Goal: Task Accomplishment & Management: Manage account settings

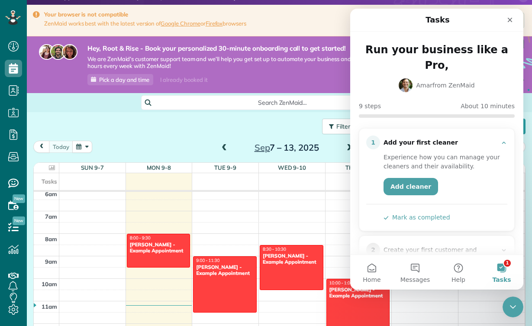
scroll to position [14, 0]
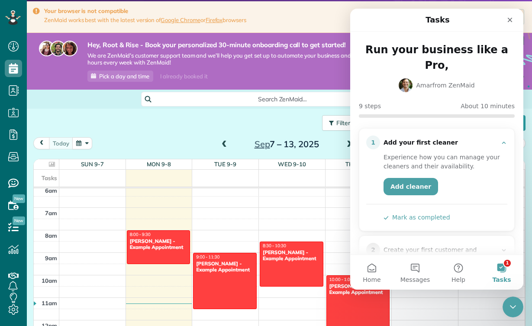
click at [420, 213] on button "Mark as completed" at bounding box center [416, 217] width 67 height 9
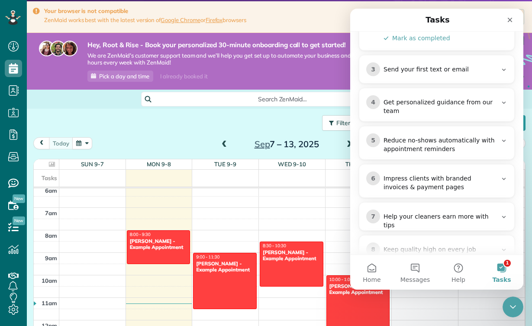
scroll to position [263, 0]
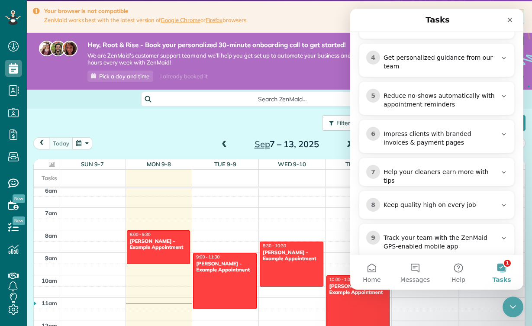
click at [294, 113] on div "Filters: Default Colored by Cleaners Color by Cleaner Color by Team Color by St…" at bounding box center [279, 123] width 505 height 29
click at [510, 12] on nav "Tasks" at bounding box center [436, 20] width 173 height 23
click at [504, 11] on nav "Tasks" at bounding box center [436, 20] width 173 height 23
click at [509, 19] on icon "Close" at bounding box center [509, 20] width 5 height 5
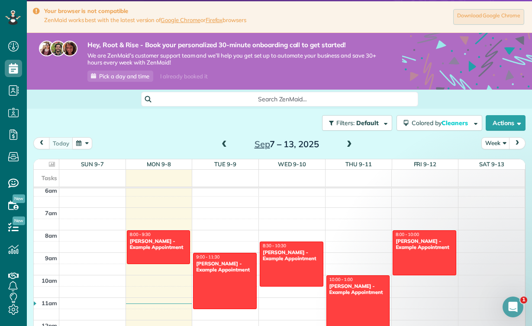
scroll to position [0, 0]
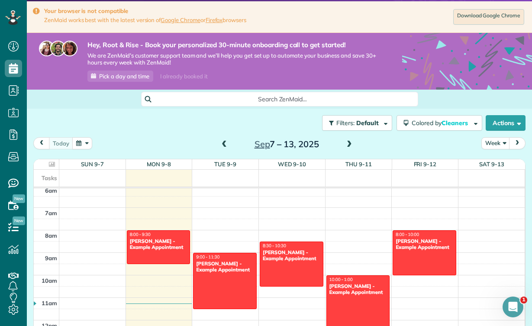
click at [11, 20] on icon at bounding box center [13, 17] width 16 height 15
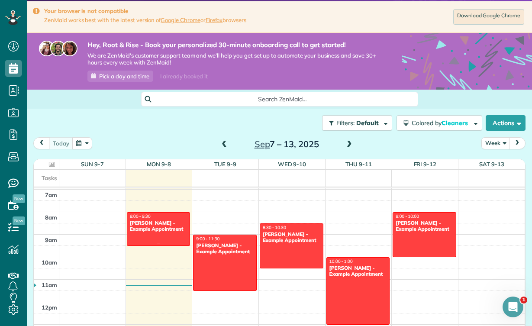
scroll to position [168, 0]
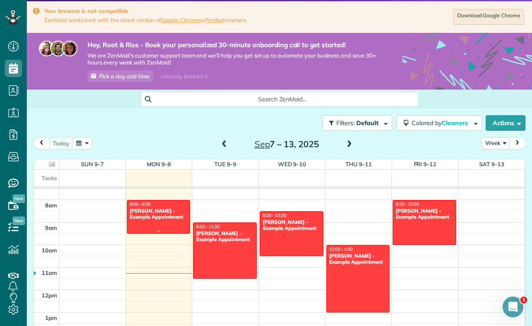
click at [161, 214] on div "Debbie Sardone - Example Appointment" at bounding box center [158, 214] width 58 height 13
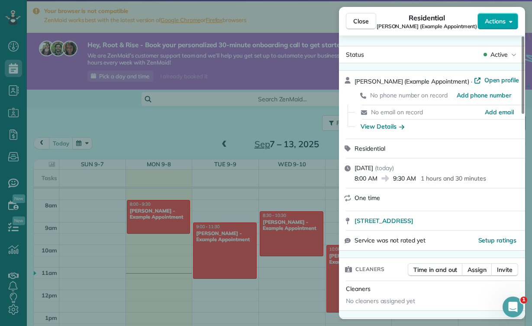
click at [497, 24] on span "Actions" at bounding box center [494, 21] width 21 height 9
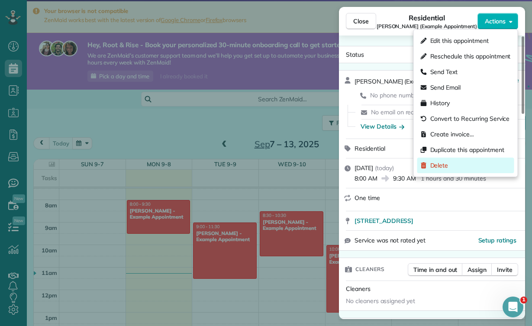
click at [456, 164] on div "Delete" at bounding box center [465, 165] width 97 height 16
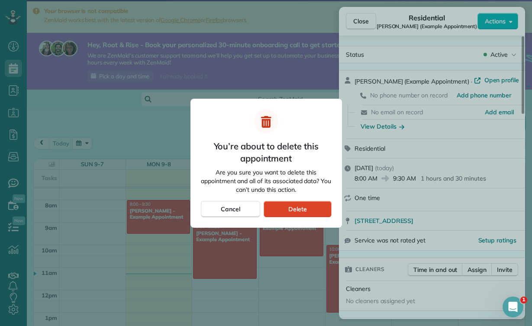
click at [317, 209] on div "Delete" at bounding box center [296, 209] width 67 height 16
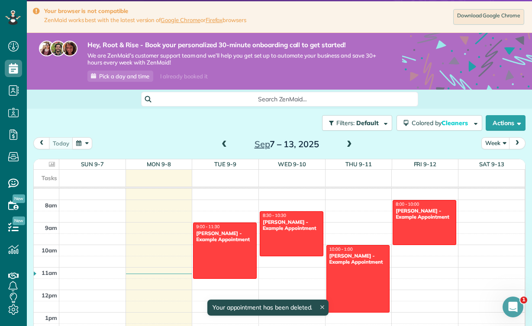
click at [350, 146] on span at bounding box center [349, 145] width 10 height 8
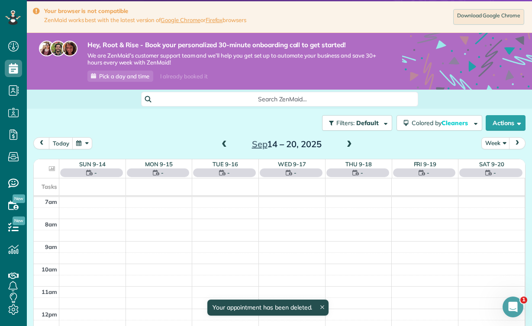
click at [219, 144] on span at bounding box center [224, 145] width 10 height 8
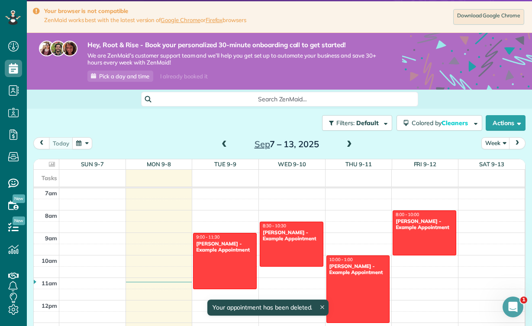
scroll to position [200, 0]
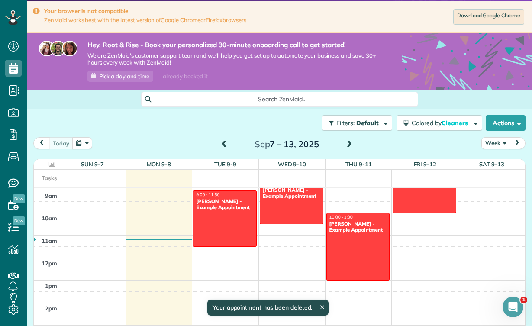
click at [240, 219] on div at bounding box center [224, 218] width 63 height 55
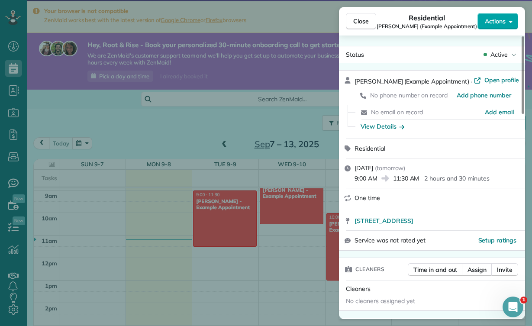
click at [489, 23] on span "Actions" at bounding box center [494, 21] width 21 height 9
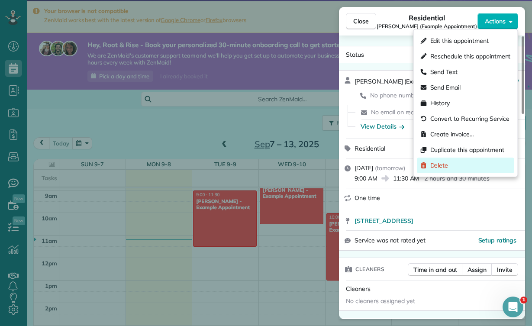
click at [444, 171] on div "Delete" at bounding box center [465, 165] width 97 height 16
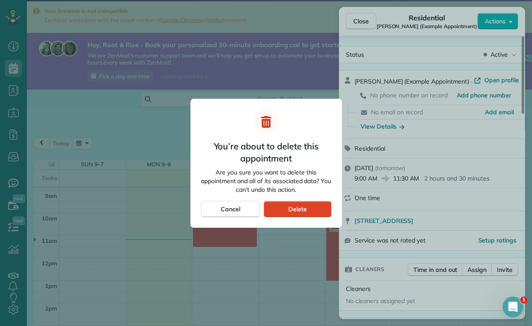
click at [324, 209] on div "Delete" at bounding box center [296, 209] width 67 height 16
click at [302, 210] on span "Delete" at bounding box center [297, 209] width 19 height 9
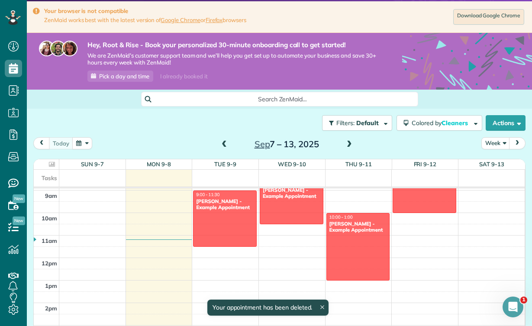
scroll to position [200, 0]
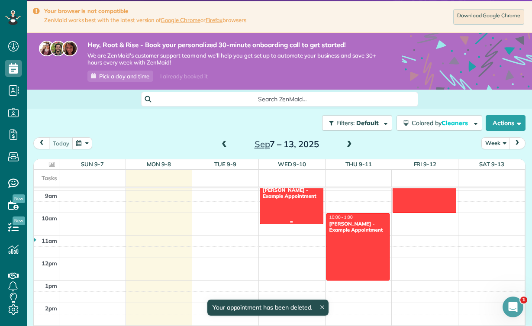
click at [305, 205] on div at bounding box center [291, 202] width 63 height 44
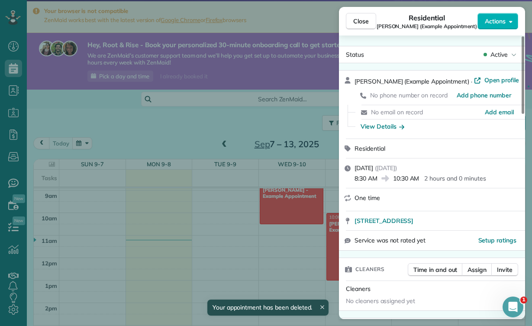
click at [504, 11] on div "Close Residential Sharon Tinberg (Example Appointment) Actions" at bounding box center [432, 21] width 186 height 29
click at [503, 16] on button "Actions" at bounding box center [497, 21] width 41 height 16
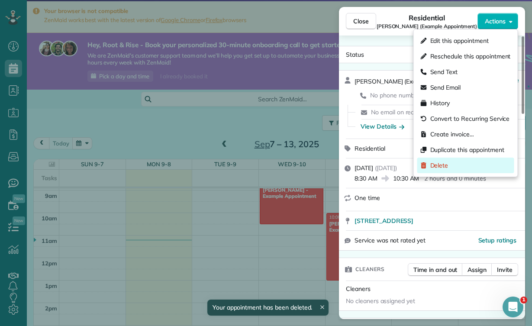
click at [447, 166] on span "Delete" at bounding box center [439, 165] width 18 height 9
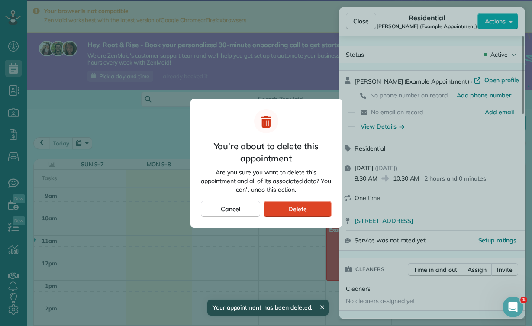
click at [326, 211] on div "Delete" at bounding box center [296, 209] width 67 height 16
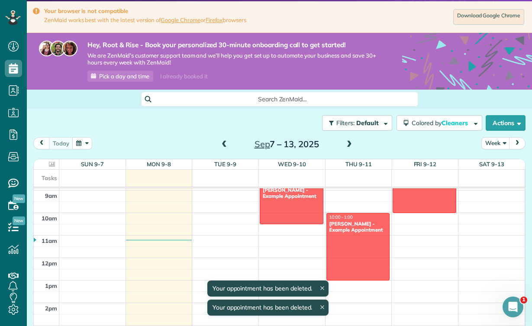
scroll to position [200, 0]
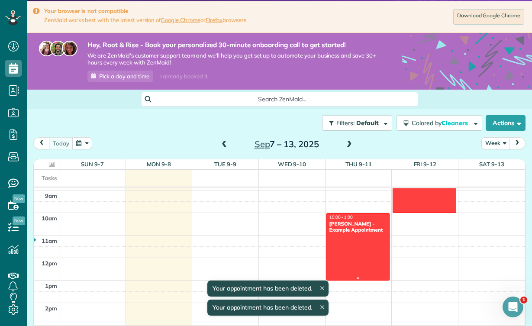
click at [365, 223] on div "Amar Ghose - Example Appointment" at bounding box center [358, 227] width 58 height 13
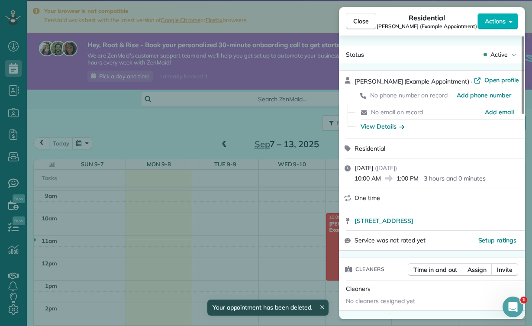
click at [493, 29] on div "Close Residential Amar Ghose (Example Appointment) Actions" at bounding box center [432, 21] width 186 height 29
click at [493, 28] on button "Actions" at bounding box center [497, 21] width 41 height 16
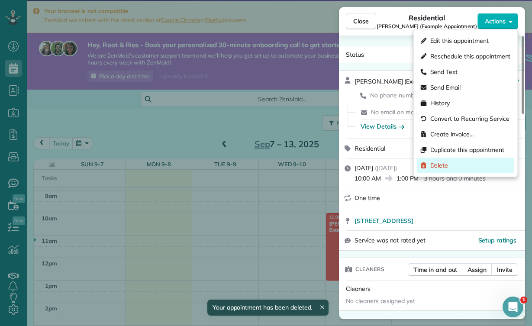
click at [447, 165] on span "Delete" at bounding box center [439, 165] width 18 height 9
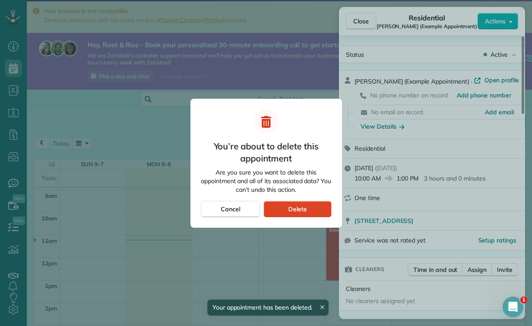
click at [315, 209] on div "Delete" at bounding box center [296, 209] width 67 height 16
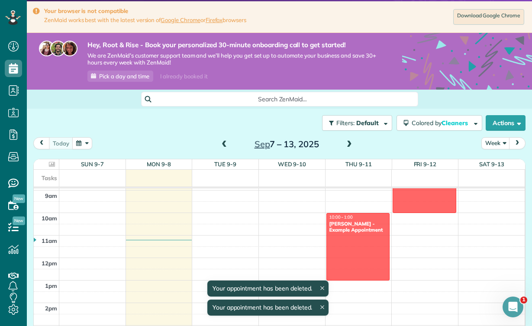
scroll to position [200, 0]
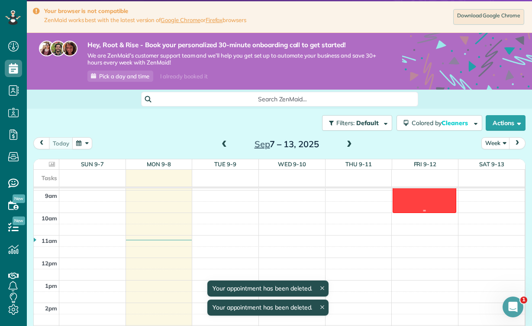
click at [415, 200] on div at bounding box center [424, 190] width 63 height 44
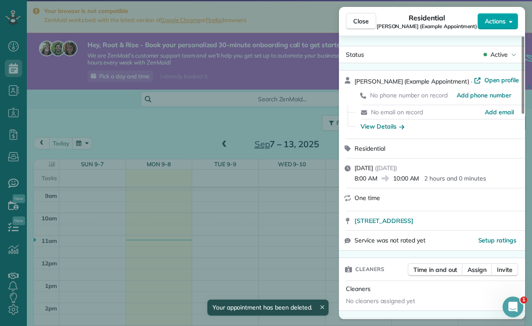
click at [487, 26] on button "Actions" at bounding box center [497, 21] width 41 height 16
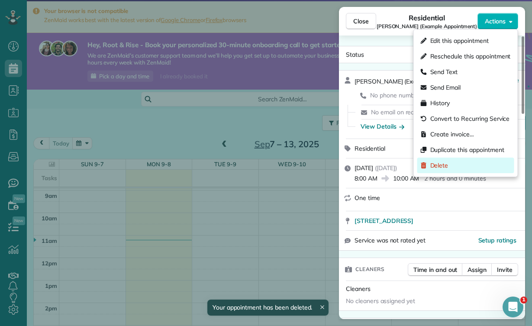
click at [436, 166] on span "Delete" at bounding box center [439, 165] width 18 height 9
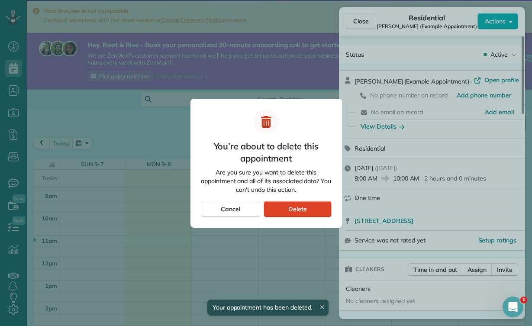
click at [307, 205] on div "Delete" at bounding box center [296, 209] width 67 height 16
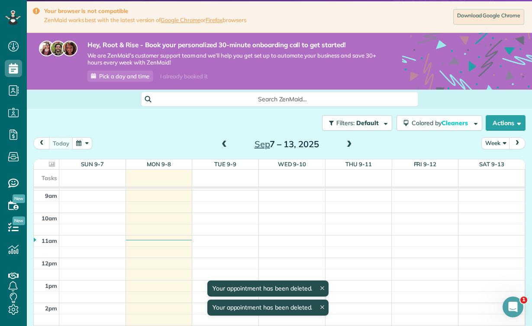
scroll to position [200, 0]
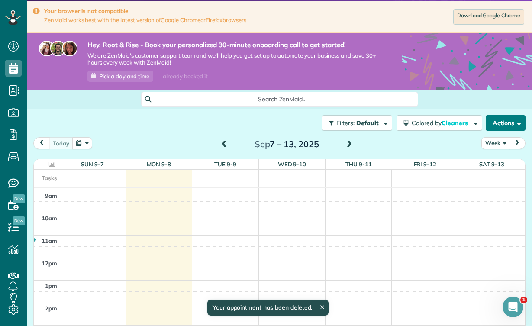
click at [515, 129] on button "Actions" at bounding box center [505, 123] width 40 height 16
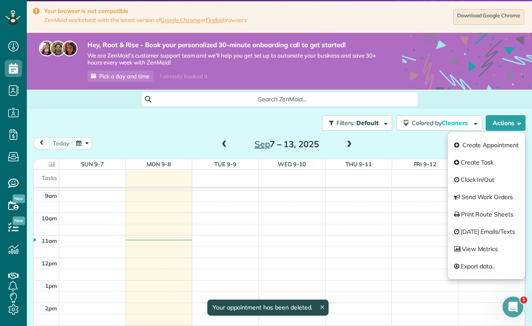
click at [493, 88] on icon at bounding box center [467, 98] width 130 height 130
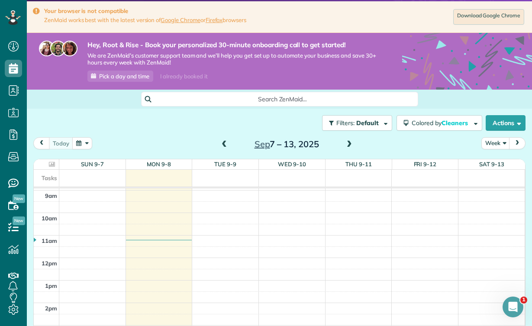
click at [366, 136] on div "Filters: Default Colored by Cleaners Color by Cleaner Color by Team Color by St…" at bounding box center [279, 123] width 505 height 29
click at [347, 142] on span at bounding box center [349, 145] width 10 height 8
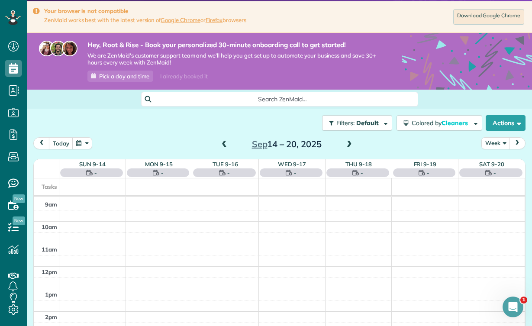
scroll to position [158, 0]
click at [220, 142] on span at bounding box center [224, 145] width 10 height 8
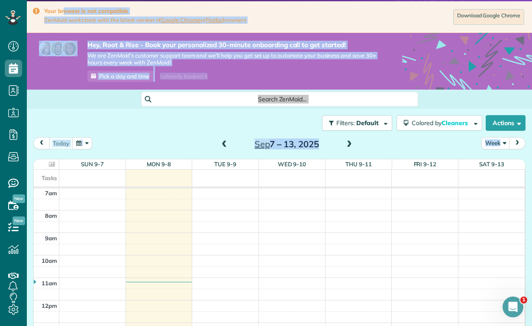
drag, startPoint x: 220, startPoint y: 142, endPoint x: 122, endPoint y: -1, distance: 173.4
click at [122, 0] on html "Dashboard Scheduling Calendar View List View Dispatch View - Weekly scheduling …" at bounding box center [266, 163] width 532 height 326
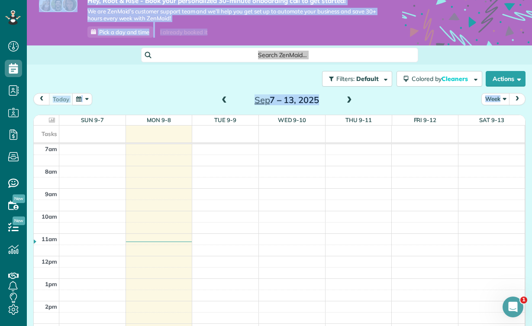
scroll to position [61, 0]
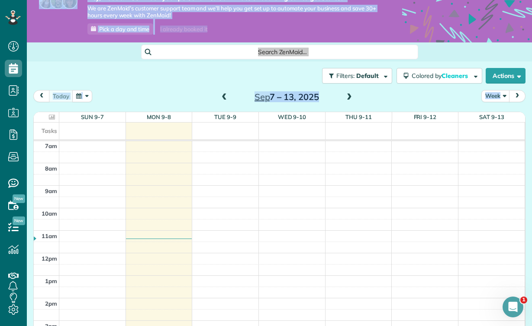
click at [154, 72] on div "Filters: Default Colored by Cleaners Color by Cleaner Color by Team Color by St…" at bounding box center [279, 75] width 505 height 29
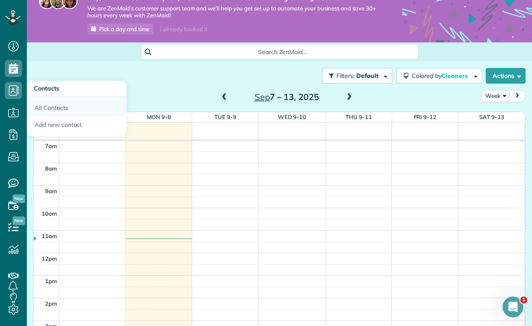
click at [48, 105] on link "All Contacts" at bounding box center [76, 106] width 99 height 20
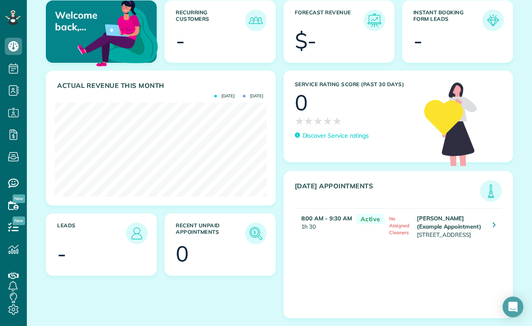
scroll to position [143, 0]
click at [462, 226] on td "Debbie Sardone (Example Appointment) 1234 Wilshire Boulevard Los Angeles CA 900…" at bounding box center [449, 225] width 71 height 35
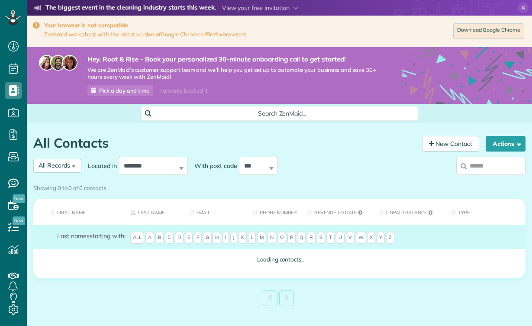
scroll to position [4, 4]
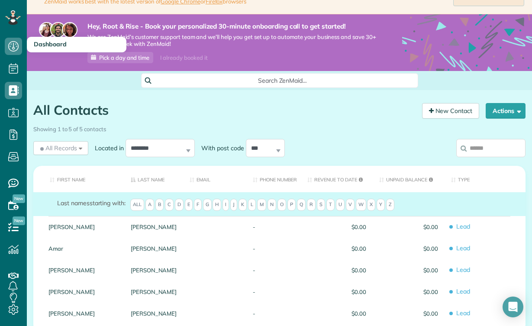
click at [17, 53] on icon at bounding box center [13, 46] width 17 height 17
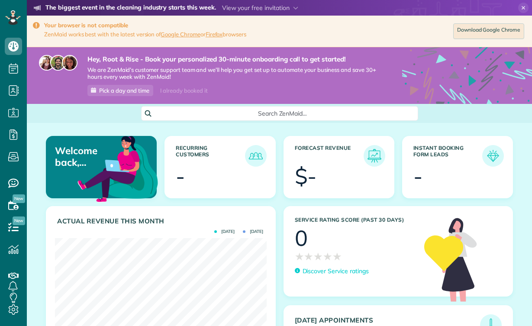
scroll to position [94, 211]
click at [128, 91] on span "Pick a day and time" at bounding box center [124, 90] width 50 height 7
click at [525, 7] on icon at bounding box center [523, 8] width 10 height 10
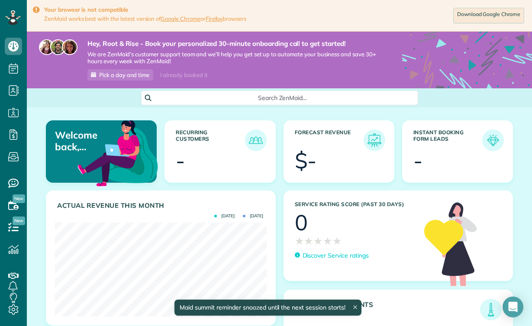
click at [10, 9] on div at bounding box center [13, 17] width 26 height 35
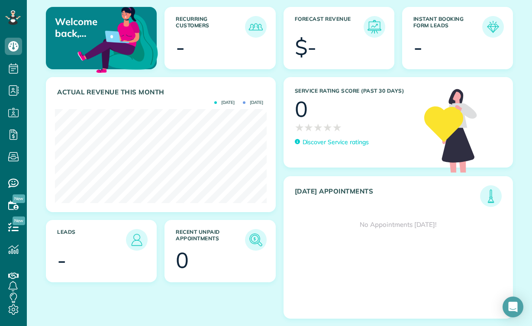
scroll to position [113, 0]
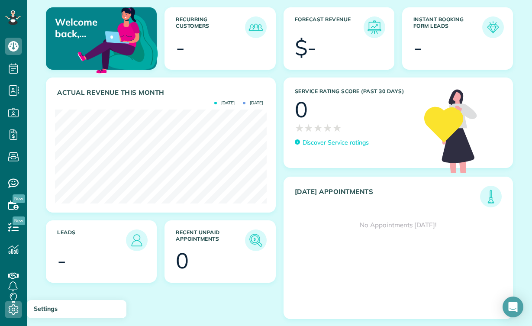
click at [15, 309] on use at bounding box center [14, 309] width 10 height 10
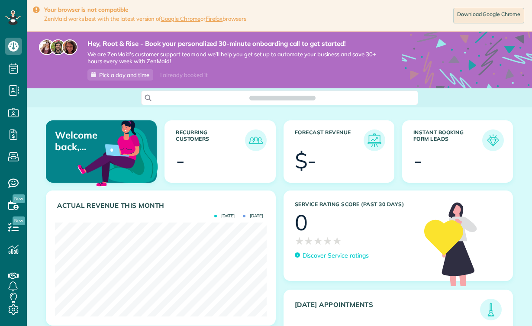
click at [109, 76] on span "Pick a day and time" at bounding box center [124, 74] width 50 height 7
click at [10, 308] on use at bounding box center [14, 309] width 10 height 10
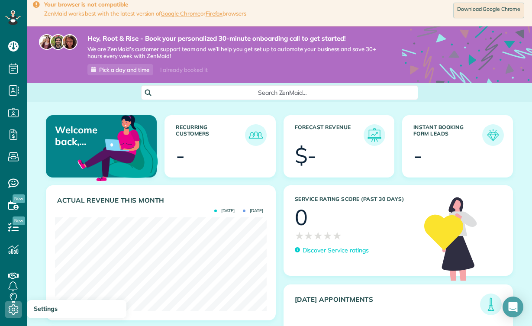
scroll to position [9, 0]
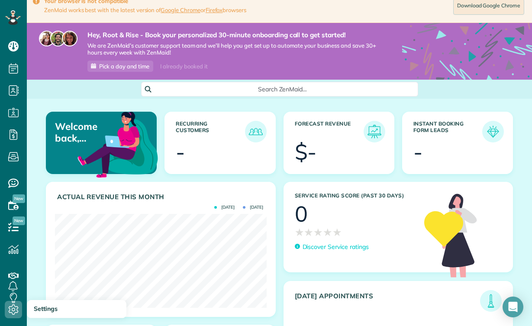
click at [14, 310] on icon at bounding box center [13, 309] width 17 height 17
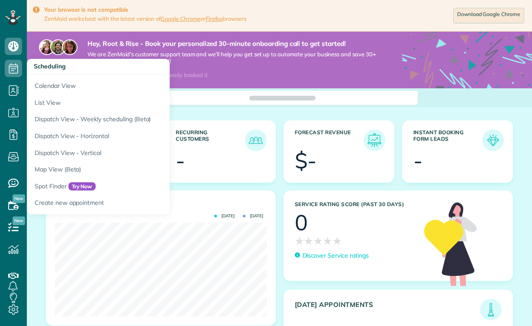
scroll to position [94, 211]
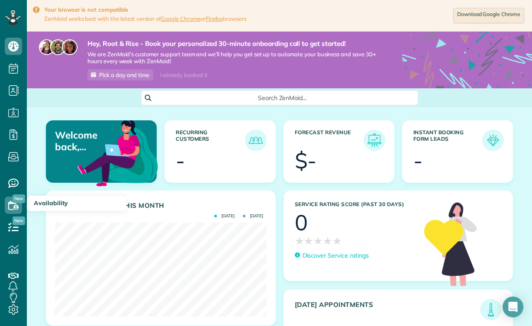
click at [15, 204] on use at bounding box center [13, 204] width 10 height 9
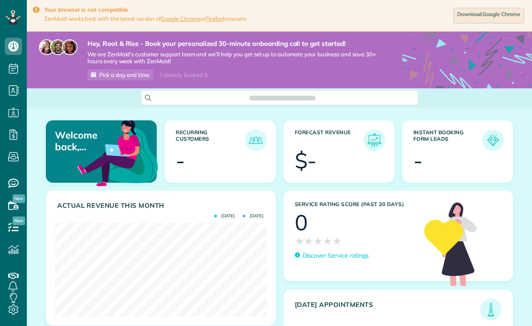
scroll to position [94, 211]
click at [472, 13] on link "Download Google Chrome" at bounding box center [488, 16] width 71 height 16
click at [85, 112] on img at bounding box center [118, 152] width 84 height 84
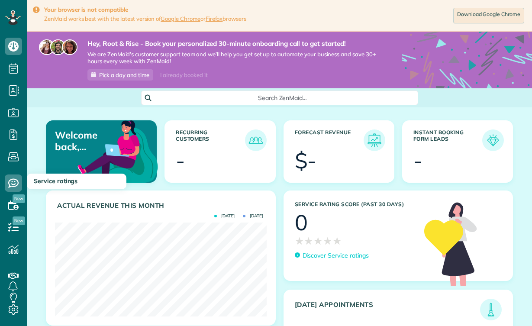
scroll to position [0, 0]
click at [14, 196] on span "New" at bounding box center [19, 198] width 13 height 9
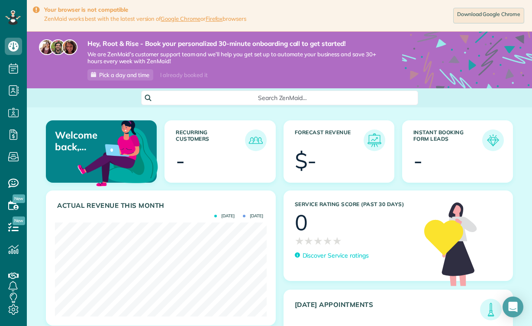
click at [131, 26] on div "Your browser is not compatible ZenMaid works best with the latest version of Go…" at bounding box center [279, 16] width 505 height 32
click at [38, 9] on icon at bounding box center [36, 10] width 6 height 8
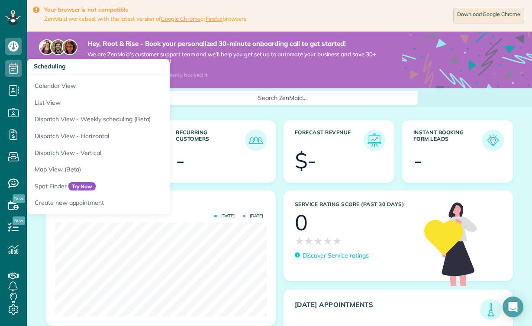
click at [11, 72] on icon at bounding box center [13, 68] width 17 height 17
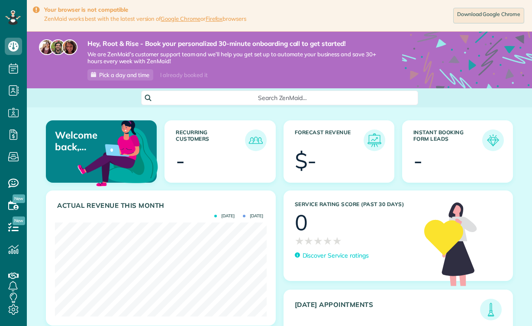
scroll to position [94, 211]
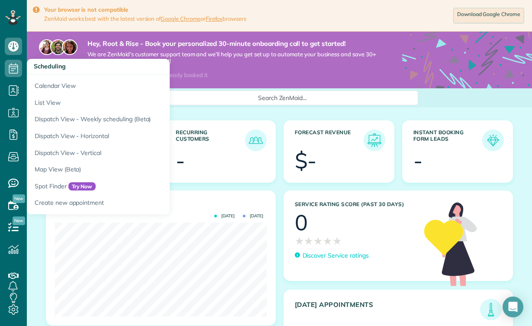
click at [10, 68] on icon at bounding box center [13, 68] width 17 height 17
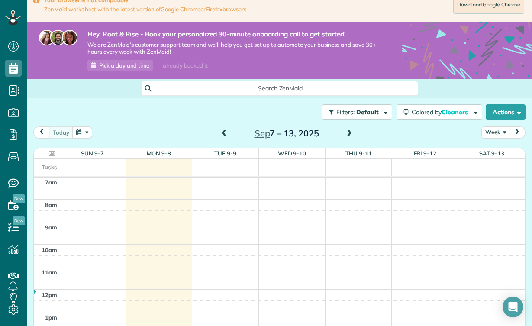
scroll to position [11, 0]
